Goal: Task Accomplishment & Management: Complete application form

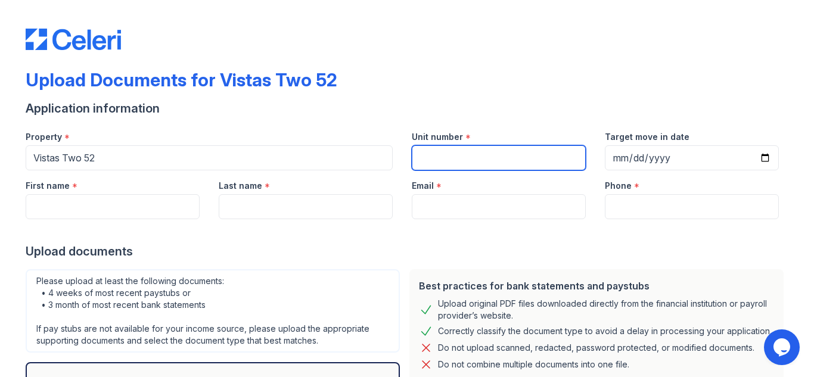
click at [454, 153] on input "Unit number" at bounding box center [499, 157] width 174 height 25
type input "210"
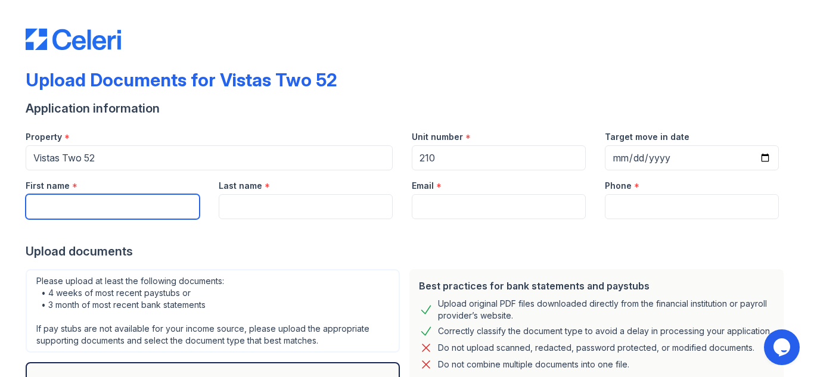
click at [71, 213] on input "First name" at bounding box center [113, 206] width 174 height 25
type input "[PERSON_NAME]"
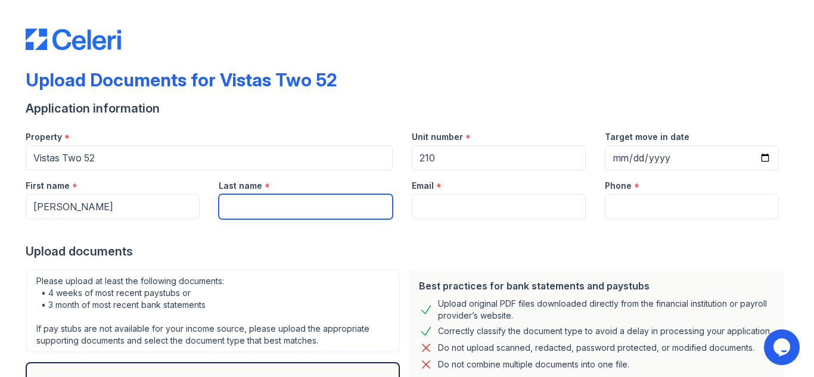
click at [235, 201] on input "Last name" at bounding box center [306, 206] width 174 height 25
type input "[PERSON_NAME]"
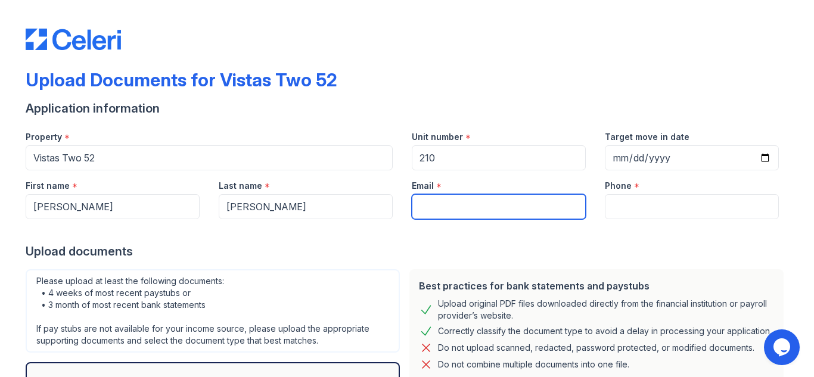
click at [449, 204] on input "Email" at bounding box center [499, 206] width 174 height 25
type input "[EMAIL_ADDRESS][DOMAIN_NAME]"
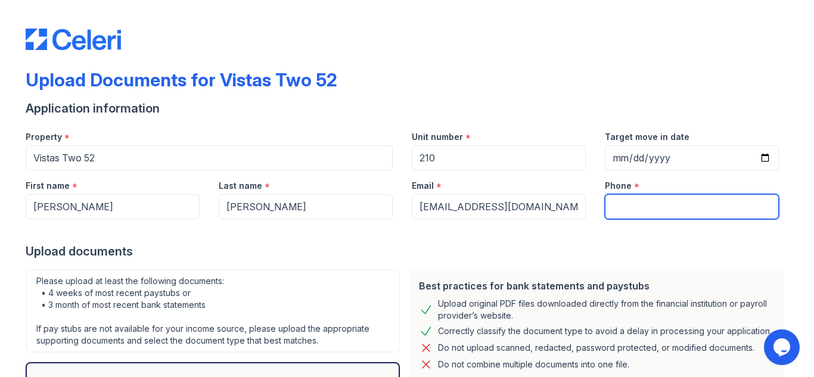
click at [630, 203] on input "Phone" at bounding box center [692, 206] width 174 height 25
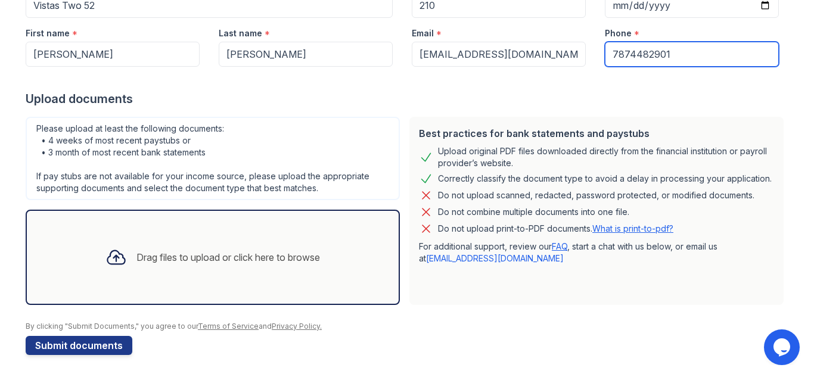
scroll to position [154, 0]
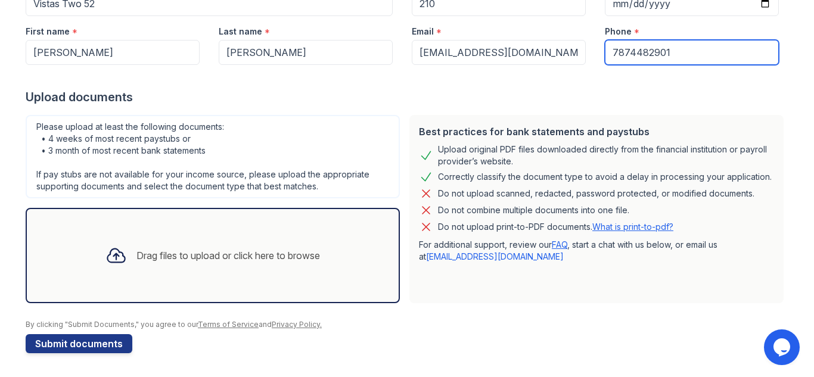
type input "7874482901"
click at [337, 251] on div "Drag files to upload or click here to browse" at bounding box center [213, 255] width 374 height 95
click at [622, 228] on link "What is print-to-pdf?" at bounding box center [632, 227] width 81 height 10
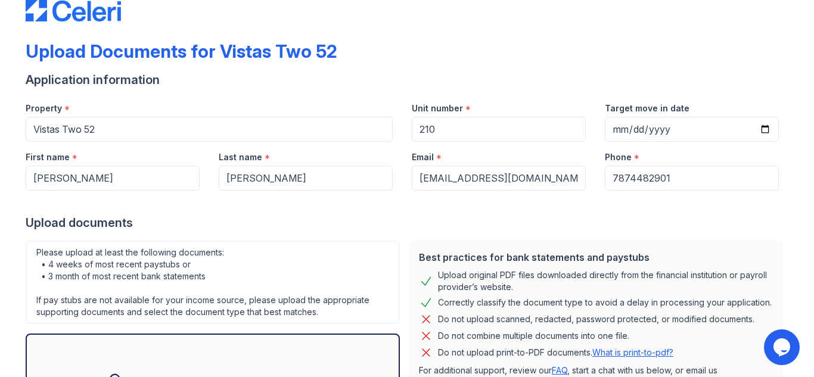
scroll to position [0, 0]
